Goal: Task Accomplishment & Management: Manage account settings

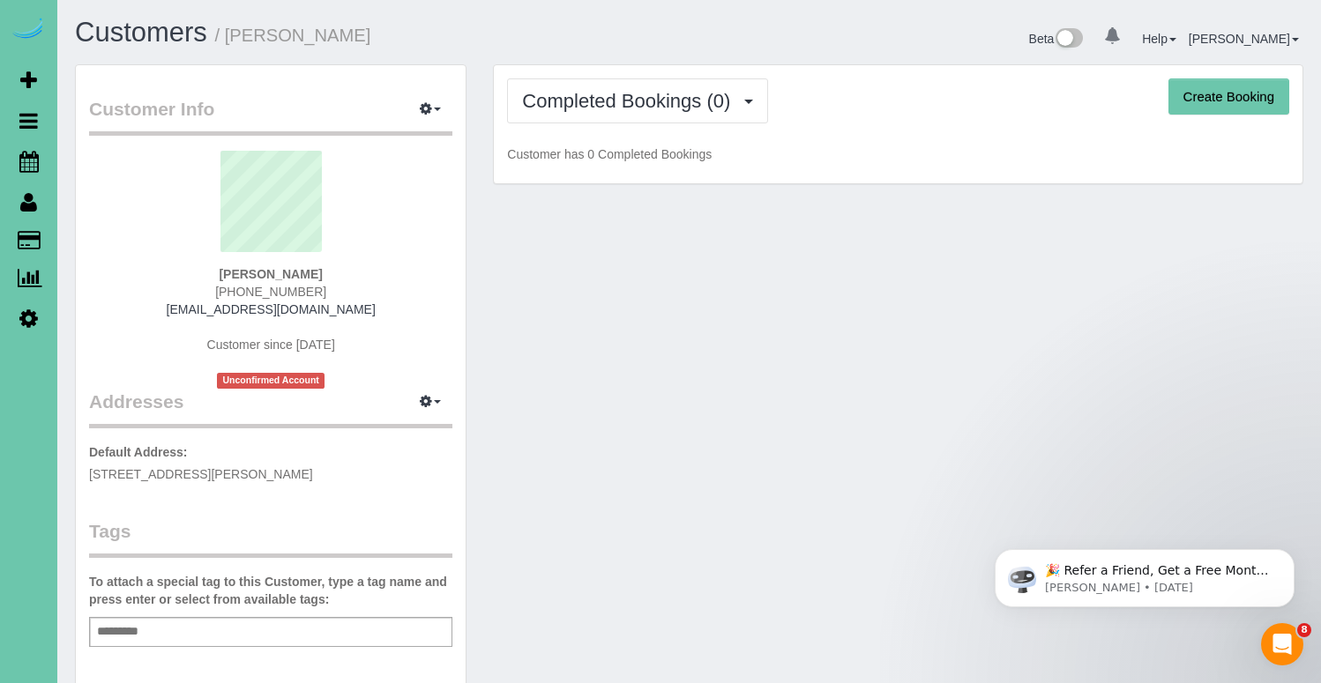
drag, startPoint x: 327, startPoint y: 274, endPoint x: 262, endPoint y: 272, distance: 65.3
click at [227, 269] on div "[PERSON_NAME] [PHONE_NUMBER] [EMAIL_ADDRESS][DOMAIN_NAME] Customer since [DATE]…" at bounding box center [270, 270] width 363 height 238
click at [267, 272] on strong "[PERSON_NAME]" at bounding box center [270, 274] width 103 height 14
drag, startPoint x: 326, startPoint y: 273, endPoint x: 223, endPoint y: 272, distance: 103.2
click at [223, 272] on div "[PERSON_NAME] [PHONE_NUMBER] [EMAIL_ADDRESS][DOMAIN_NAME] Customer since [DATE]…" at bounding box center [270, 270] width 363 height 238
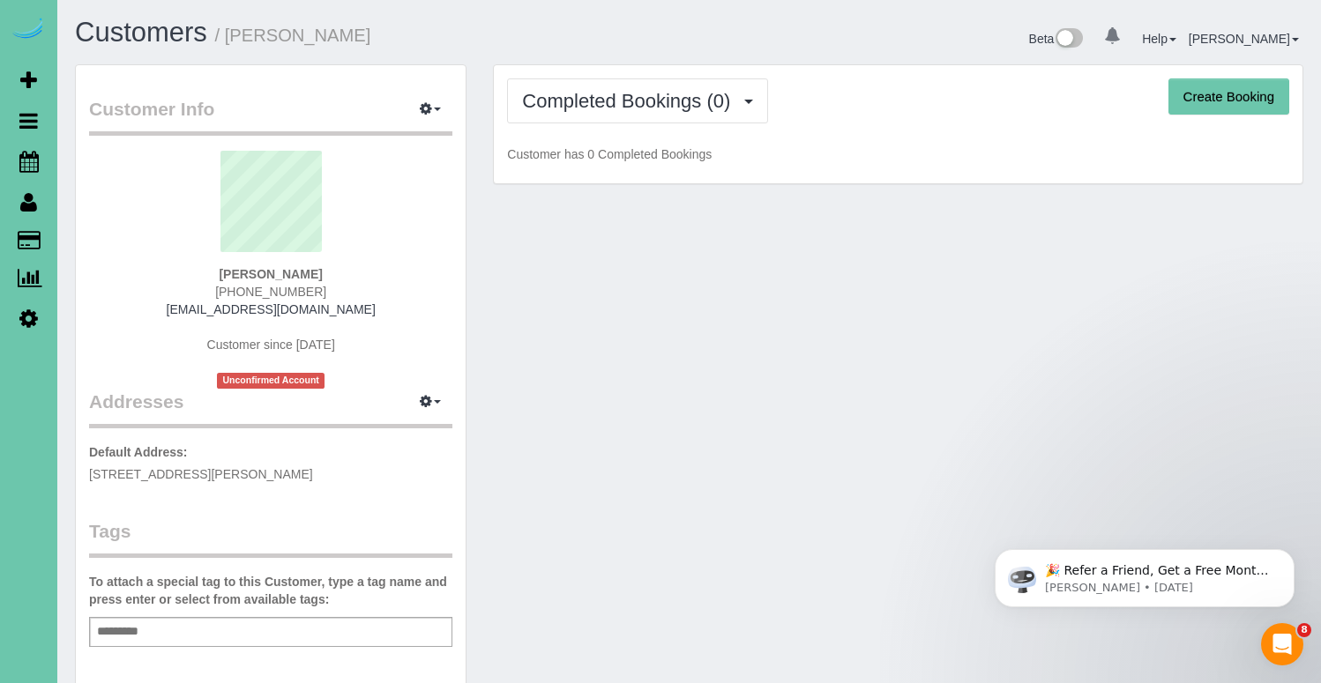
click at [257, 274] on strong "[PERSON_NAME]" at bounding box center [270, 274] width 103 height 14
drag, startPoint x: 301, startPoint y: 272, endPoint x: 226, endPoint y: 267, distance: 75.1
click at [211, 266] on div "[PERSON_NAME] [PHONE_NUMBER] [EMAIL_ADDRESS][DOMAIN_NAME] Customer since [DATE]…" at bounding box center [270, 270] width 363 height 238
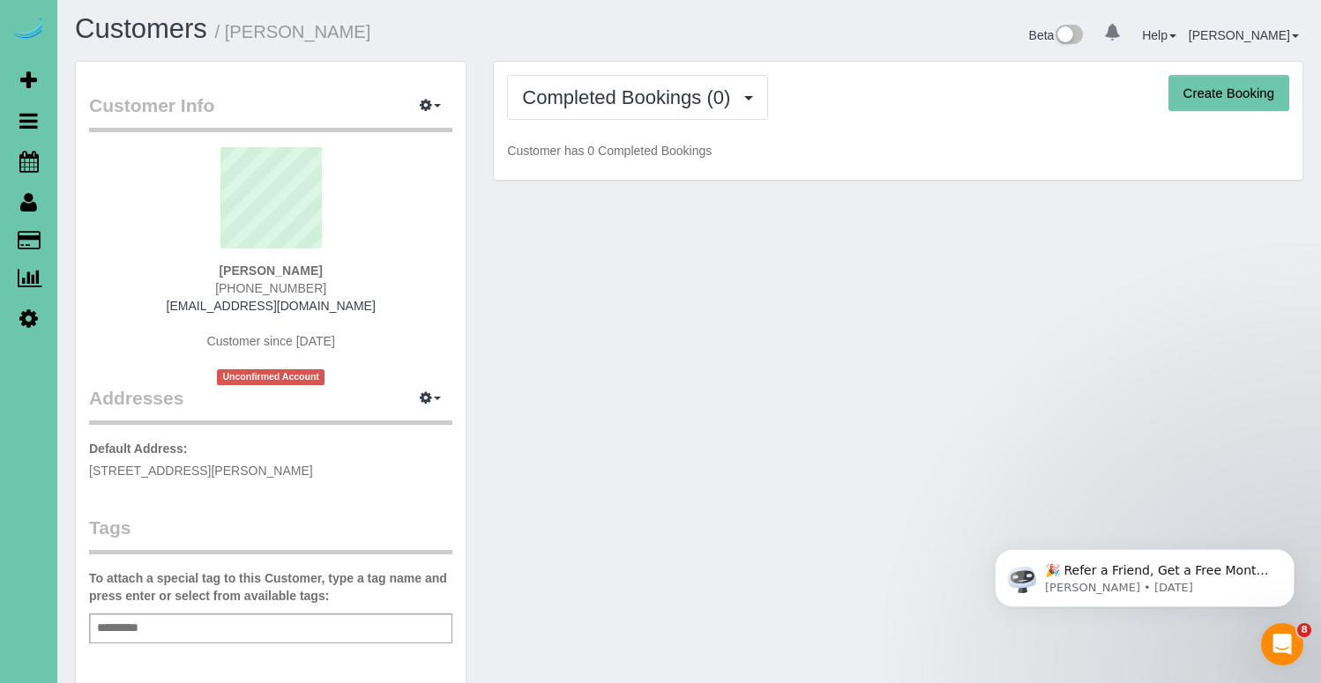
click at [252, 272] on strong "[PERSON_NAME]" at bounding box center [270, 271] width 103 height 14
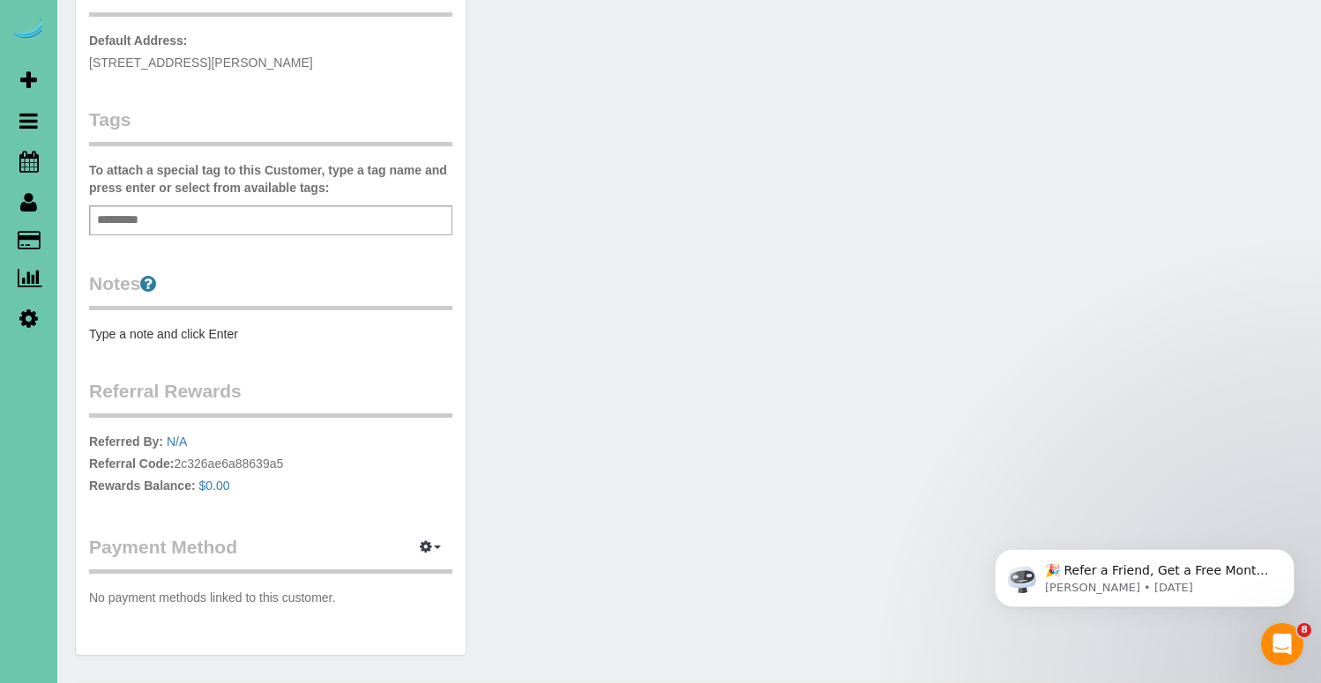
scroll to position [464, 0]
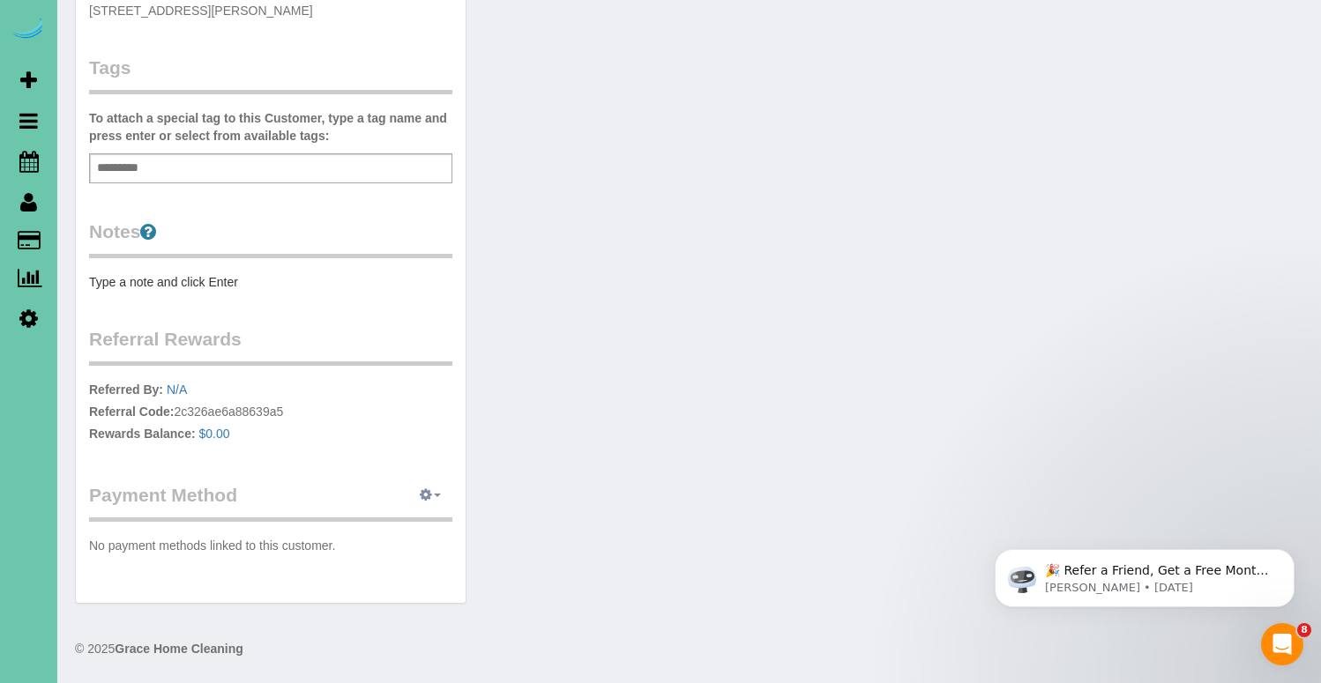
click at [428, 500] on icon "button" at bounding box center [426, 494] width 12 height 11
click at [396, 548] on link "Add Credit/Debit Card" at bounding box center [369, 550] width 165 height 23
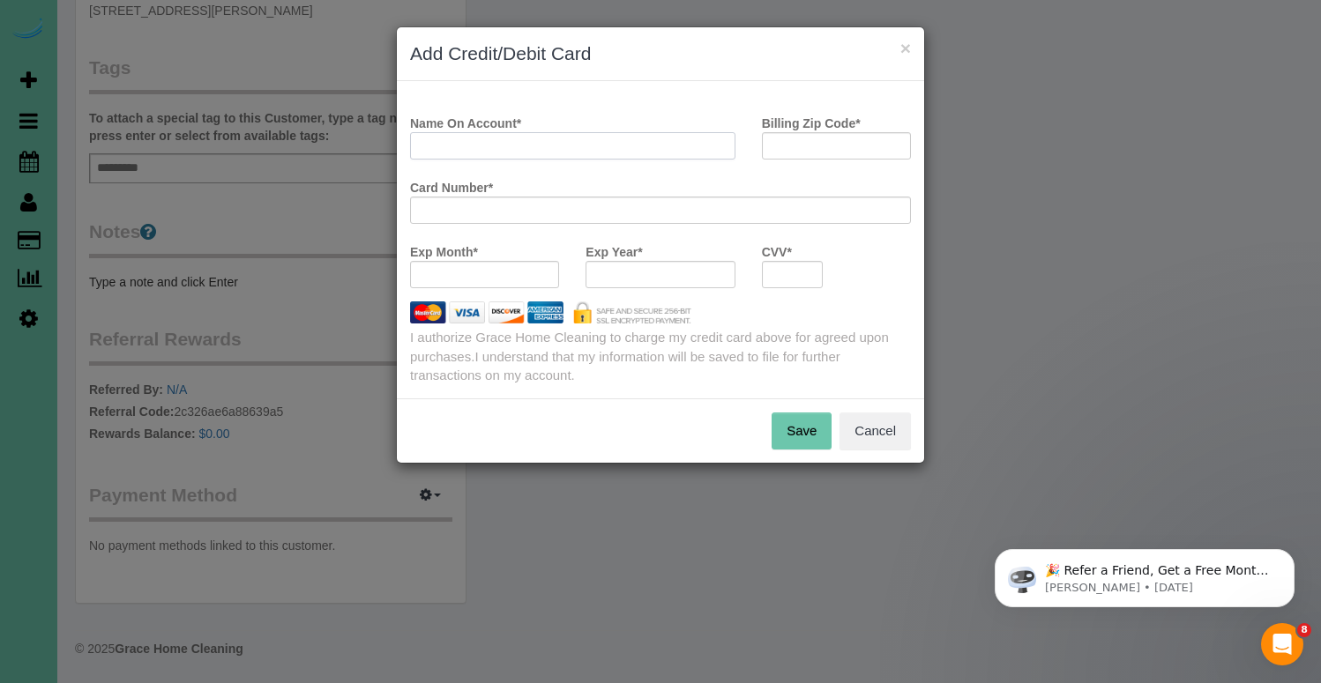
click at [644, 153] on input "Name On Account *" at bounding box center [572, 145] width 325 height 27
type input "[PERSON_NAME]"
type input "68106"
click at [806, 435] on button "Save" at bounding box center [801, 431] width 60 height 37
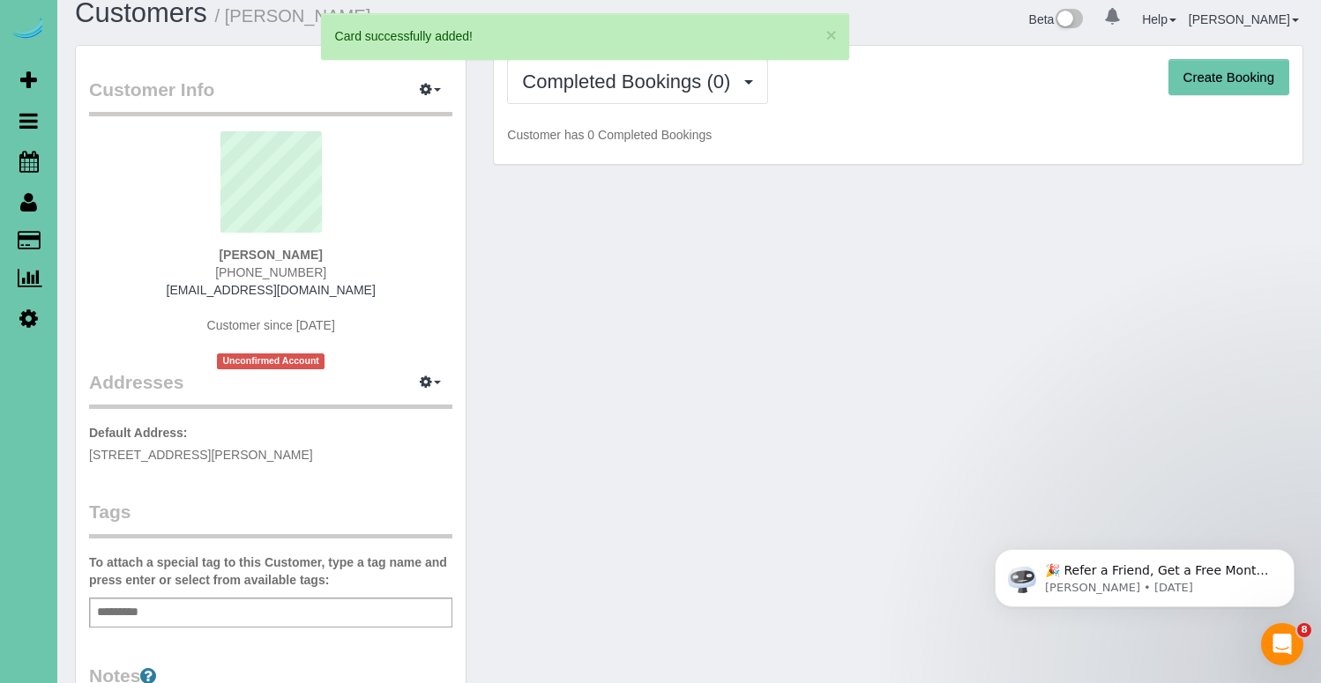
scroll to position [0, 0]
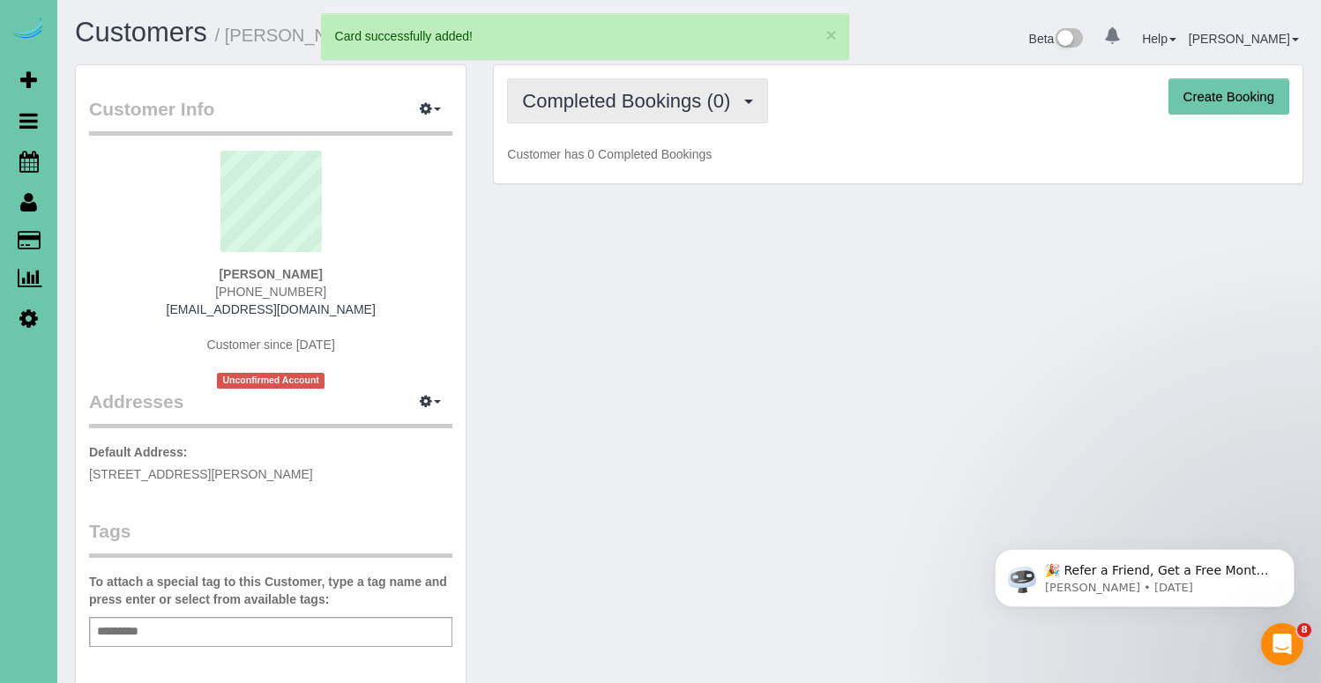
click at [635, 121] on button "Completed Bookings (0)" at bounding box center [637, 100] width 261 height 45
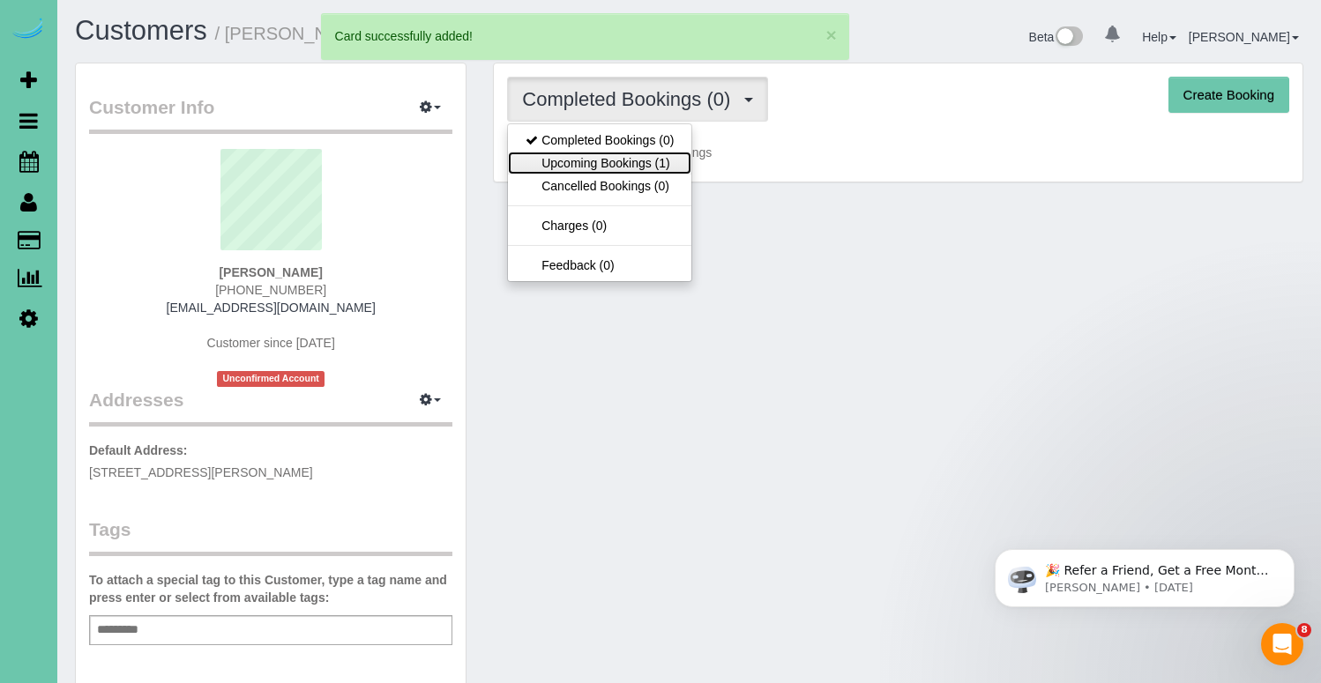
click at [623, 160] on link "Upcoming Bookings (1)" at bounding box center [599, 163] width 183 height 23
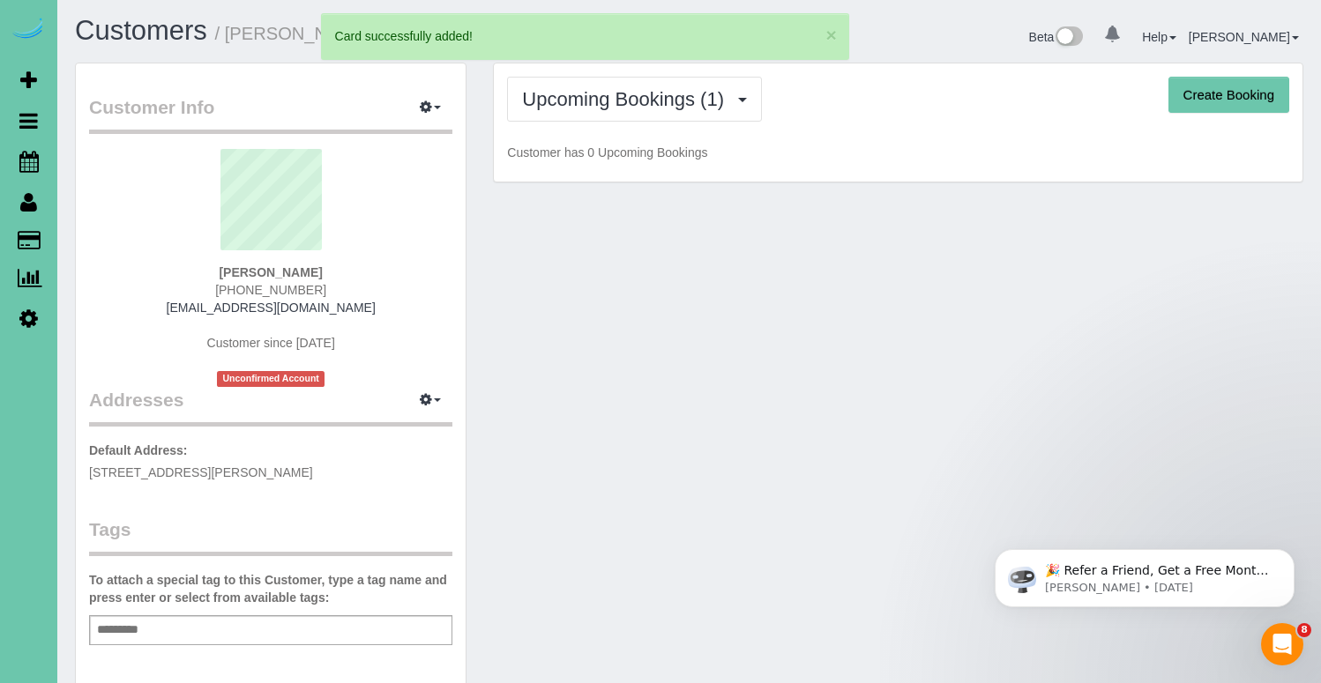
scroll to position [3, 0]
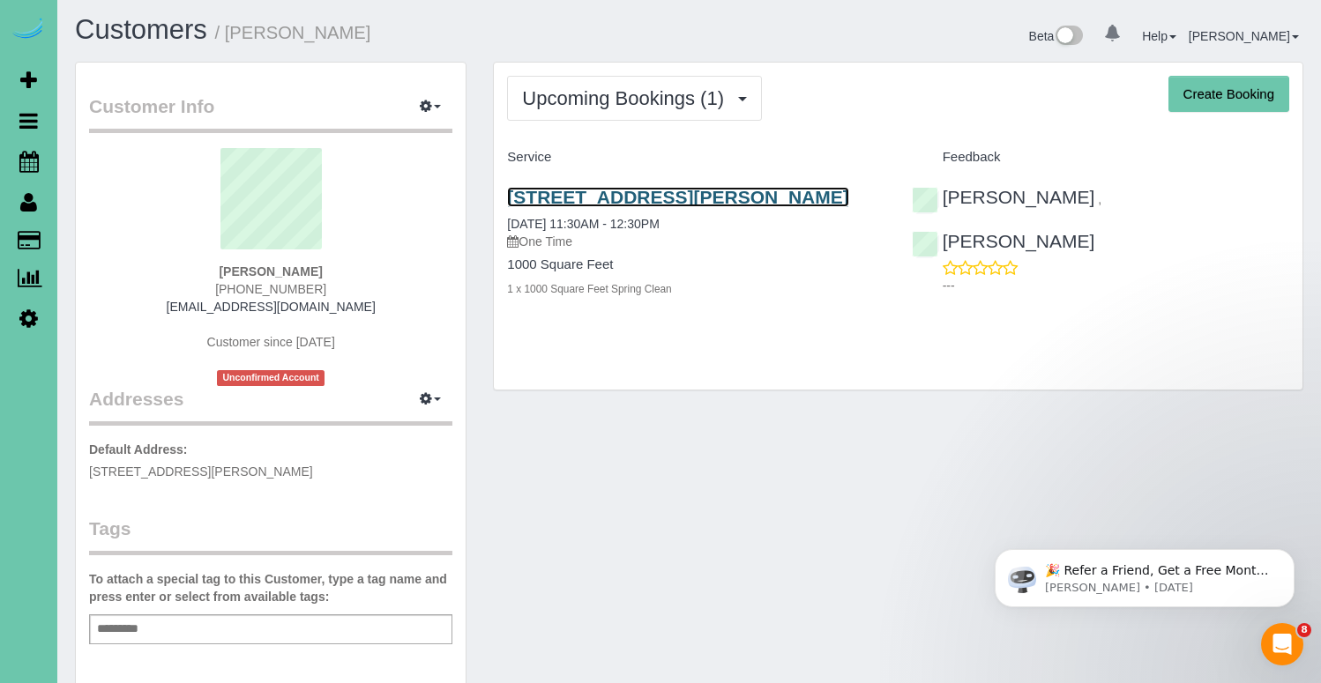
click at [619, 200] on link "[STREET_ADDRESS][PERSON_NAME]" at bounding box center [677, 197] width 341 height 20
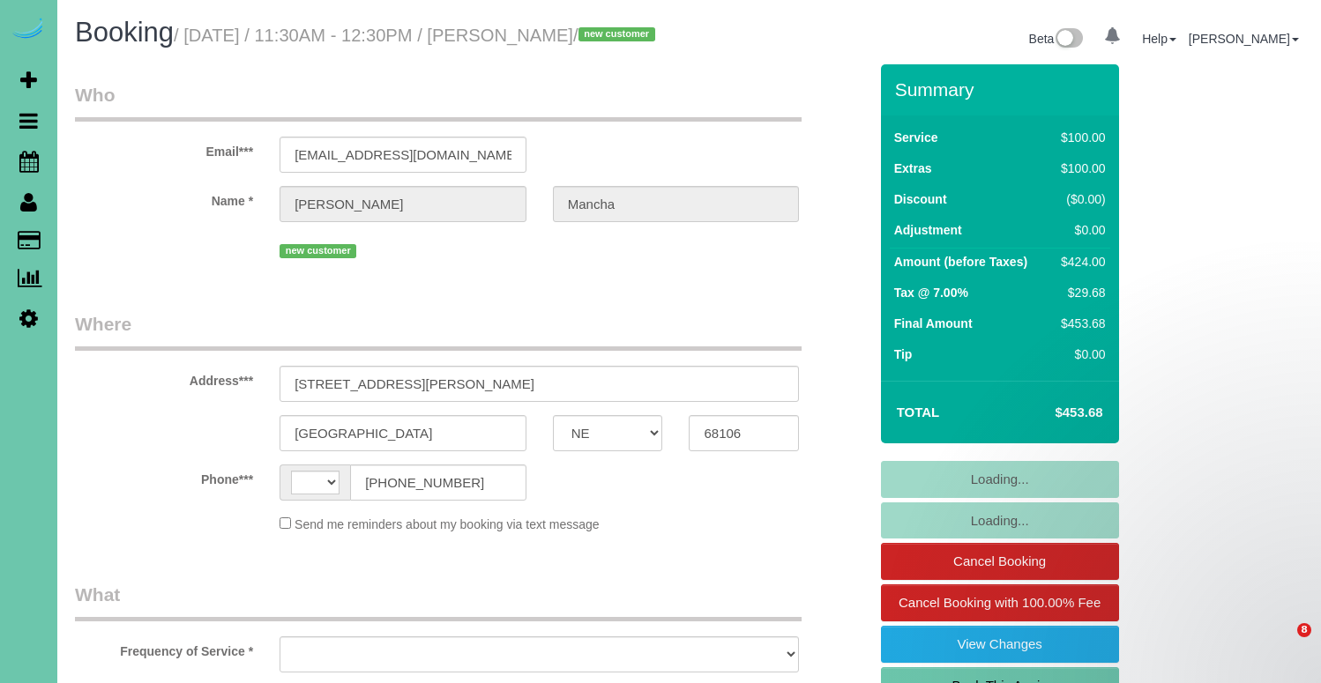
select select "NE"
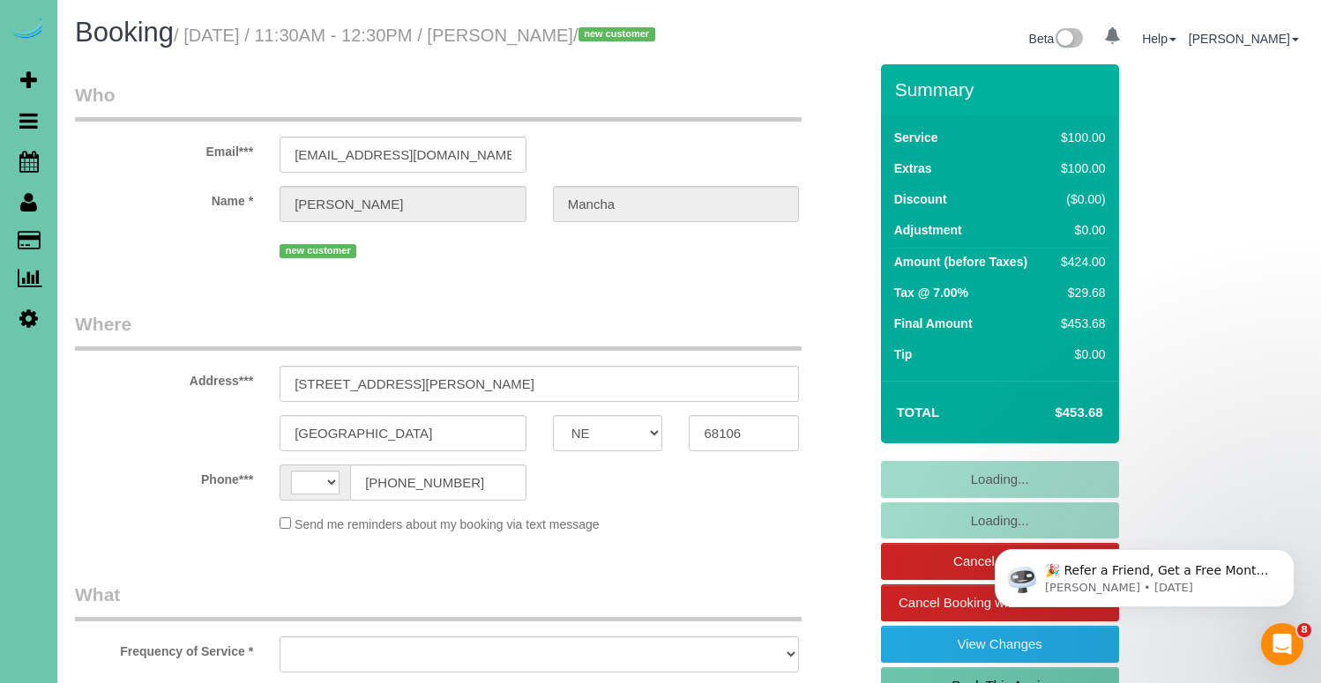
select select "string:US"
select select "object:833"
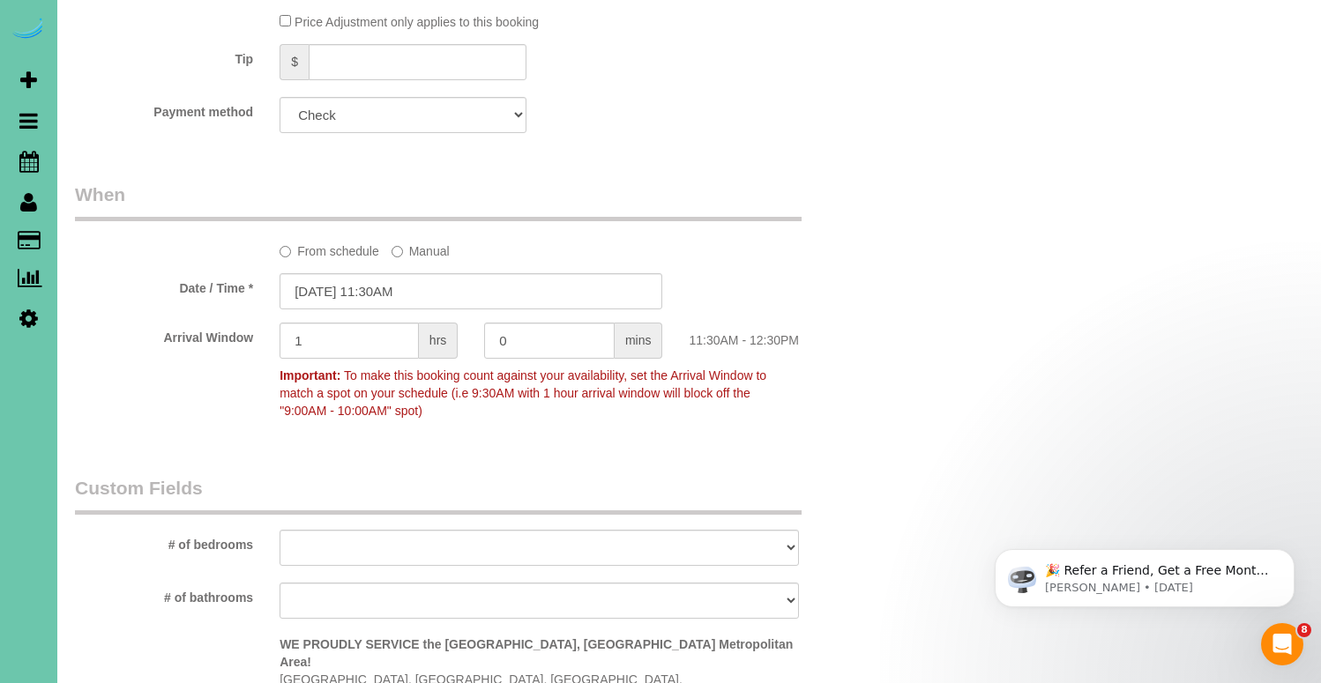
scroll to position [1202, 0]
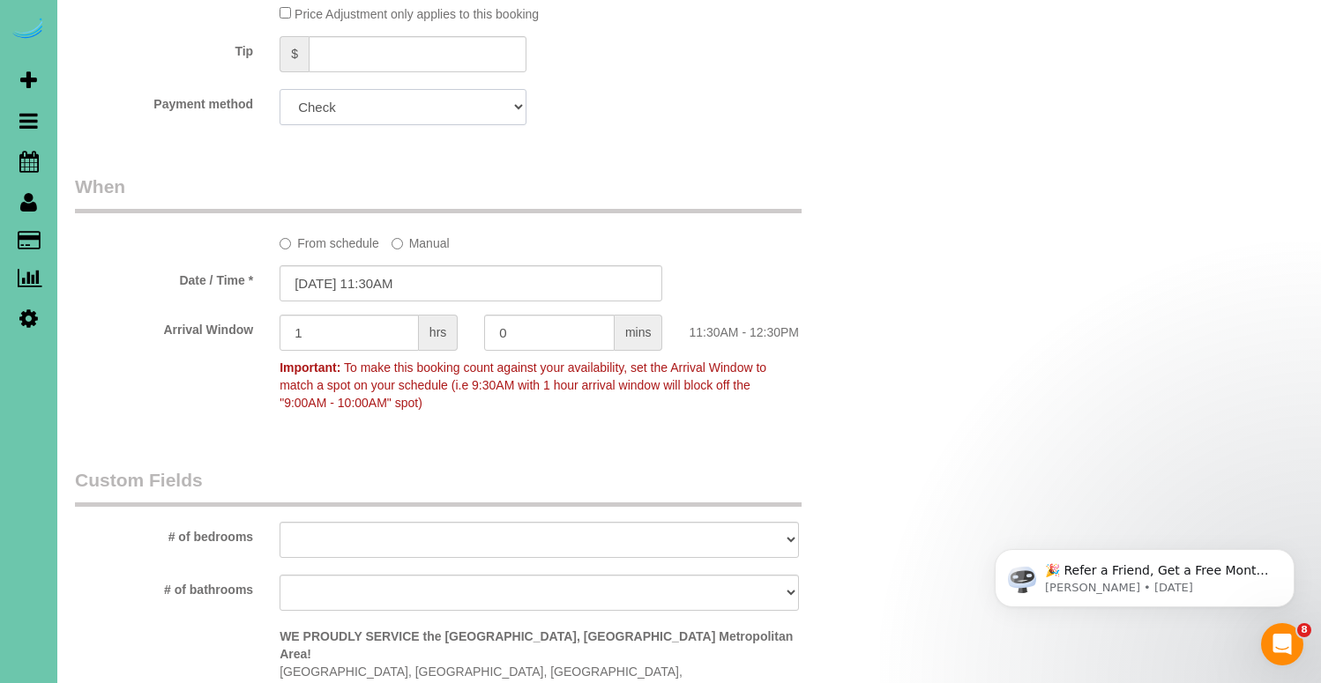
click at [450, 125] on select "Visa - 6675 - 02/2027 (Default) Add Credit Card ─────────────── Cash Check Payp…" at bounding box center [402, 107] width 247 height 36
select select "string:fspay-3b783343-59fb-48cd-86a3-30430d5b1672"
click at [279, 109] on select "Visa - 6675 - 02/2027 (Default) Add Credit Card ─────────────── Cash Check Payp…" at bounding box center [402, 107] width 247 height 36
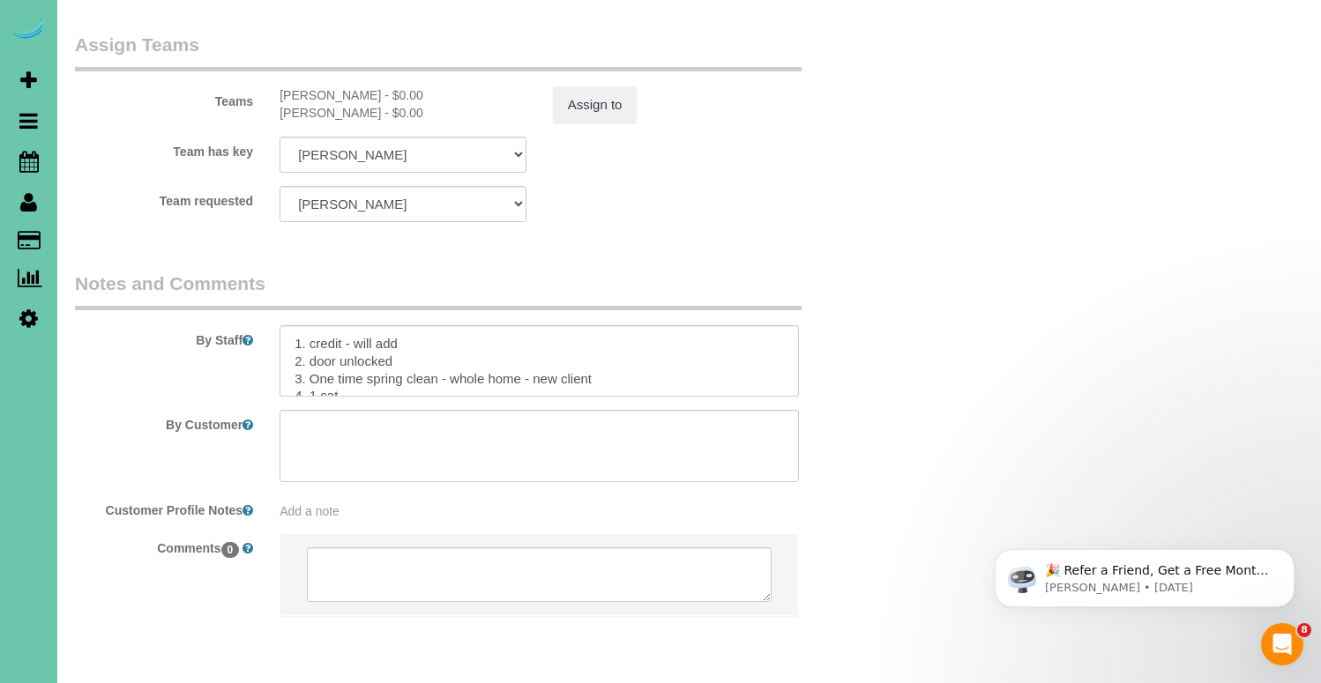
scroll to position [1998, 0]
drag, startPoint x: 415, startPoint y: 311, endPoint x: 364, endPoint y: 309, distance: 51.2
click at [356, 322] on textarea at bounding box center [538, 358] width 519 height 72
click at [293, 322] on textarea at bounding box center [538, 358] width 519 height 72
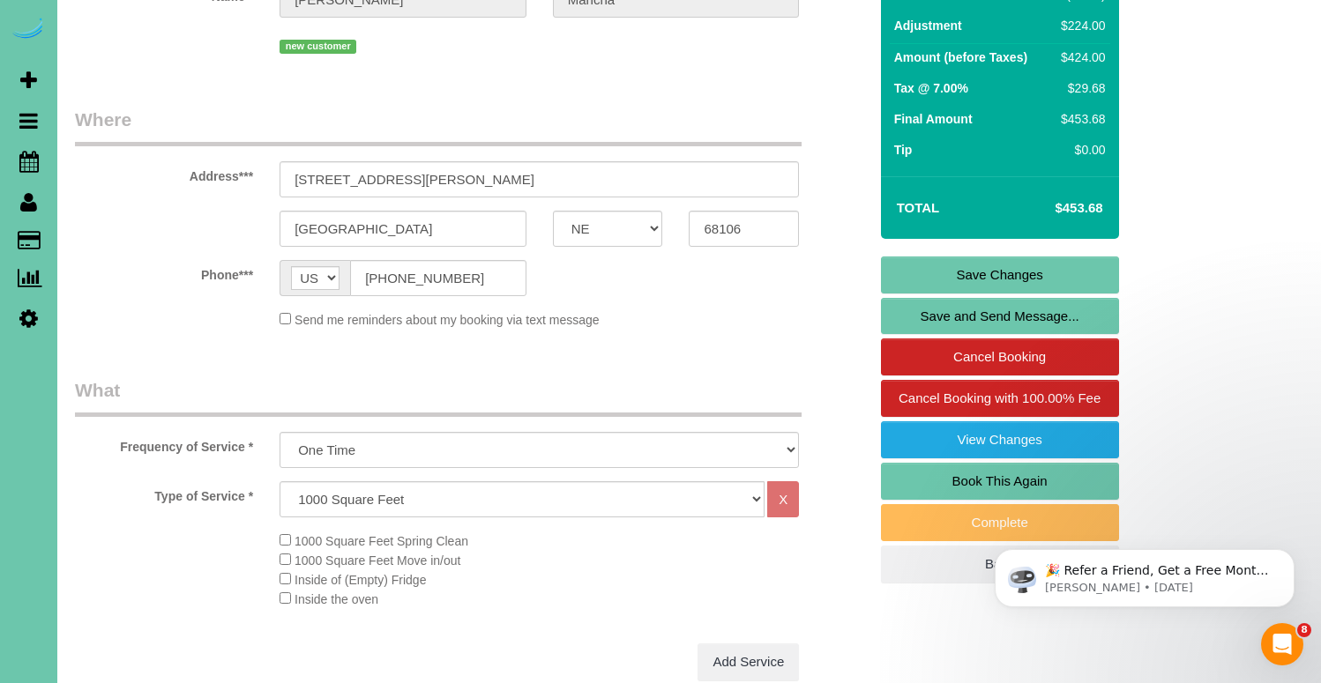
scroll to position [138, 0]
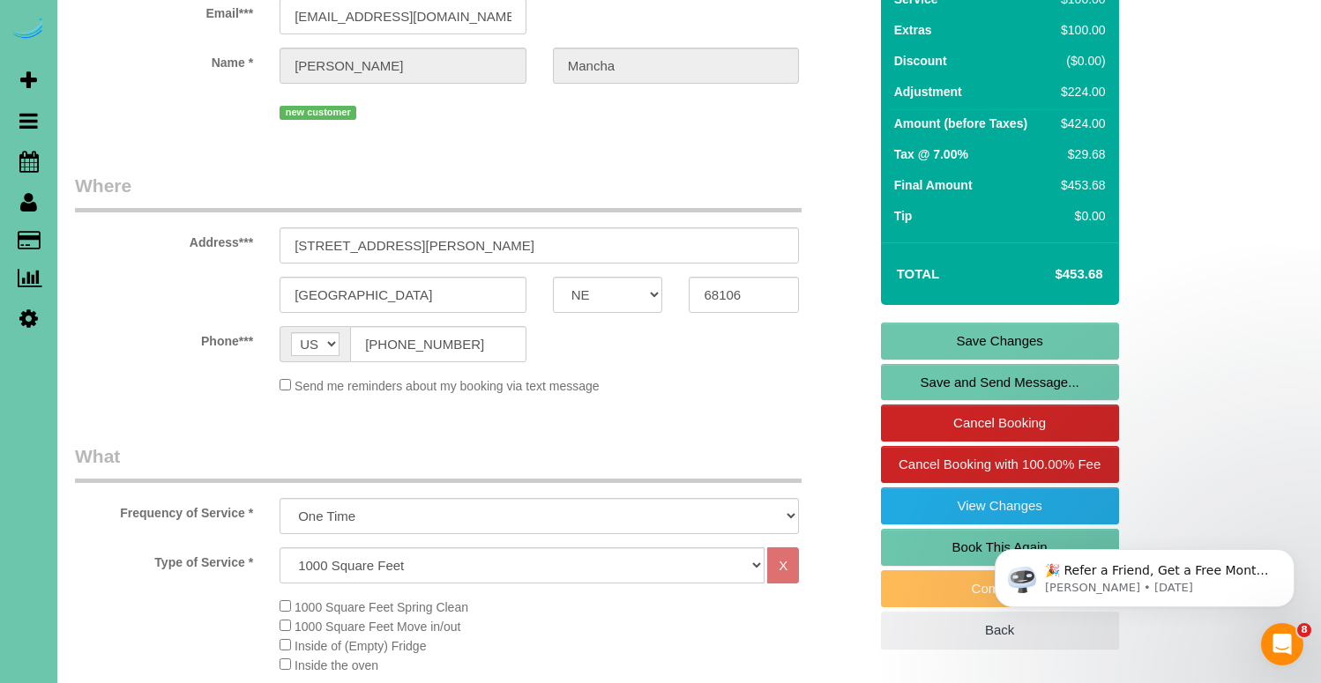
type textarea "Okay to go early 1. credit 2. door unlocked 3. One time spring clean - whole ho…"
click at [1023, 360] on link "Save Changes" at bounding box center [1000, 341] width 238 height 37
